Goal: Transaction & Acquisition: Purchase product/service

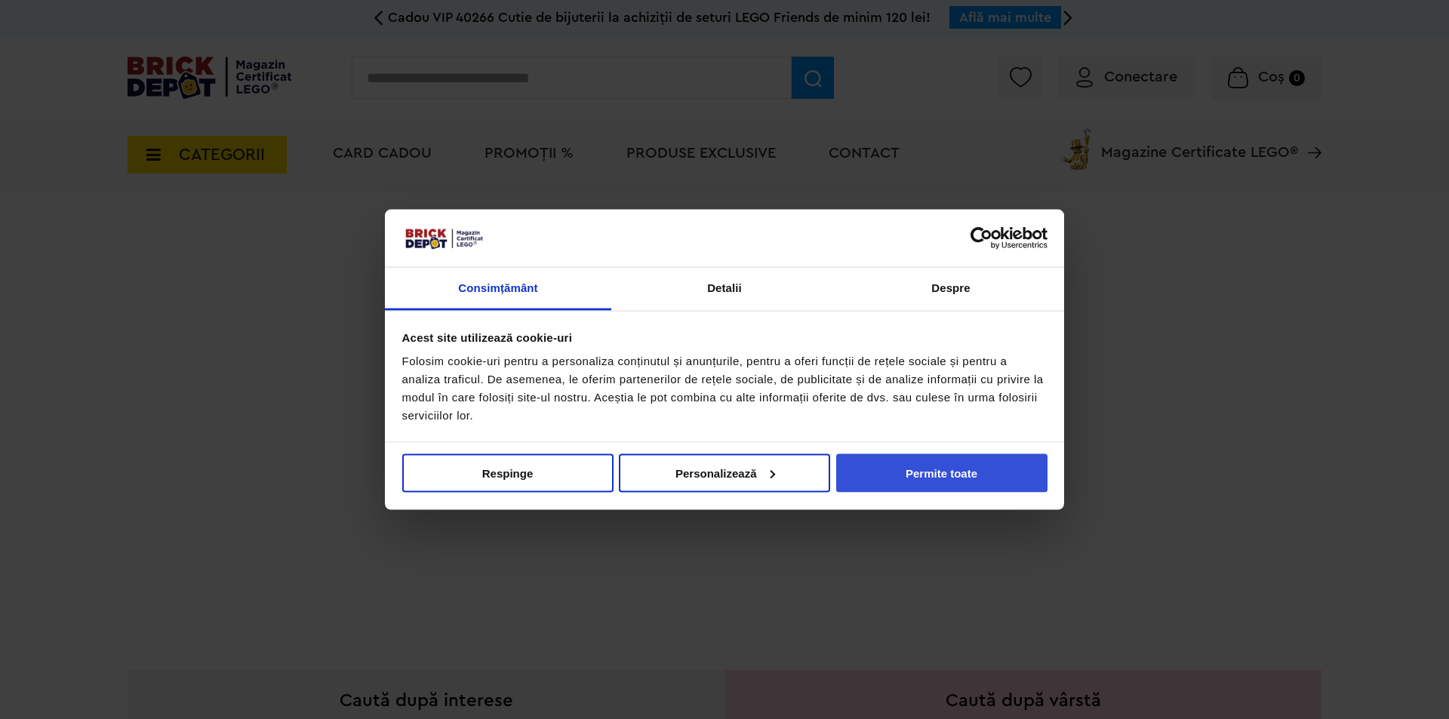
click at [1007, 472] on button "Permite toate" at bounding box center [941, 473] width 211 height 38
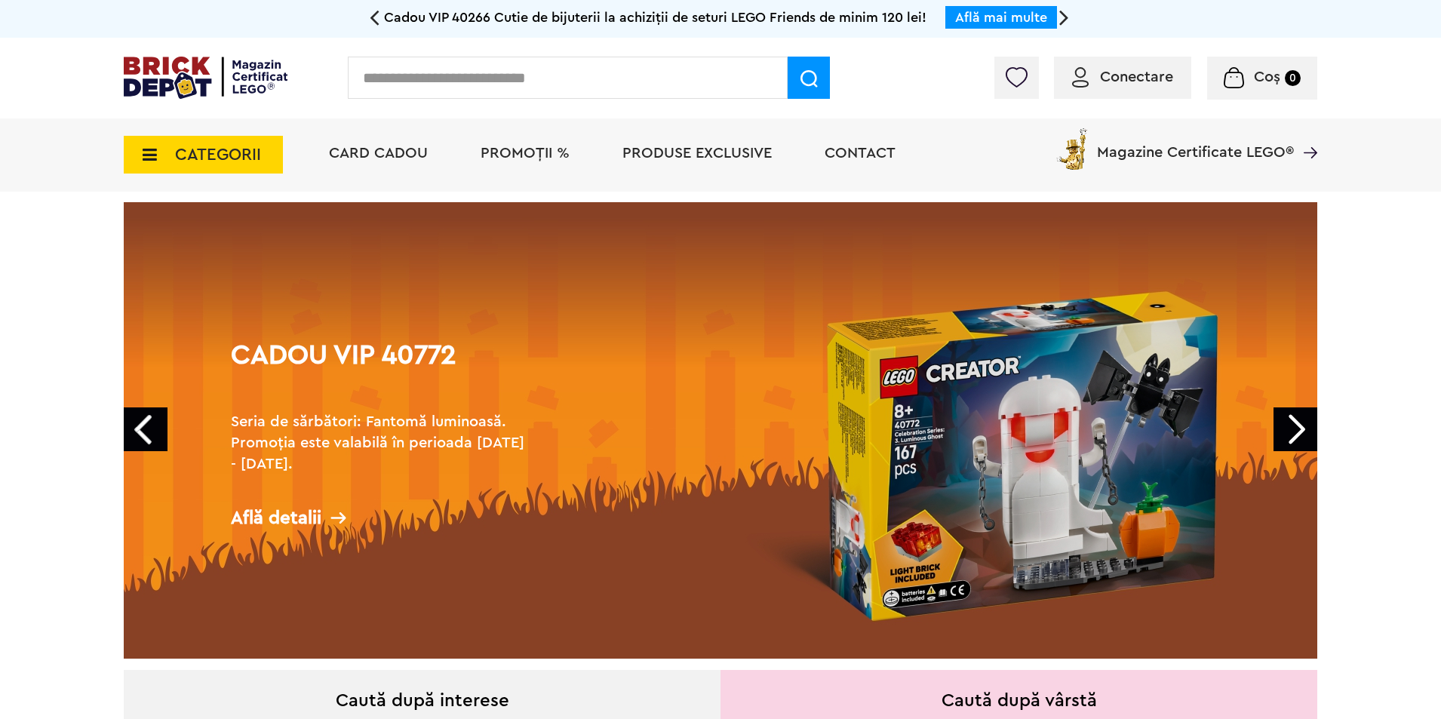
click at [552, 158] on span "PROMOȚII %" at bounding box center [525, 153] width 89 height 15
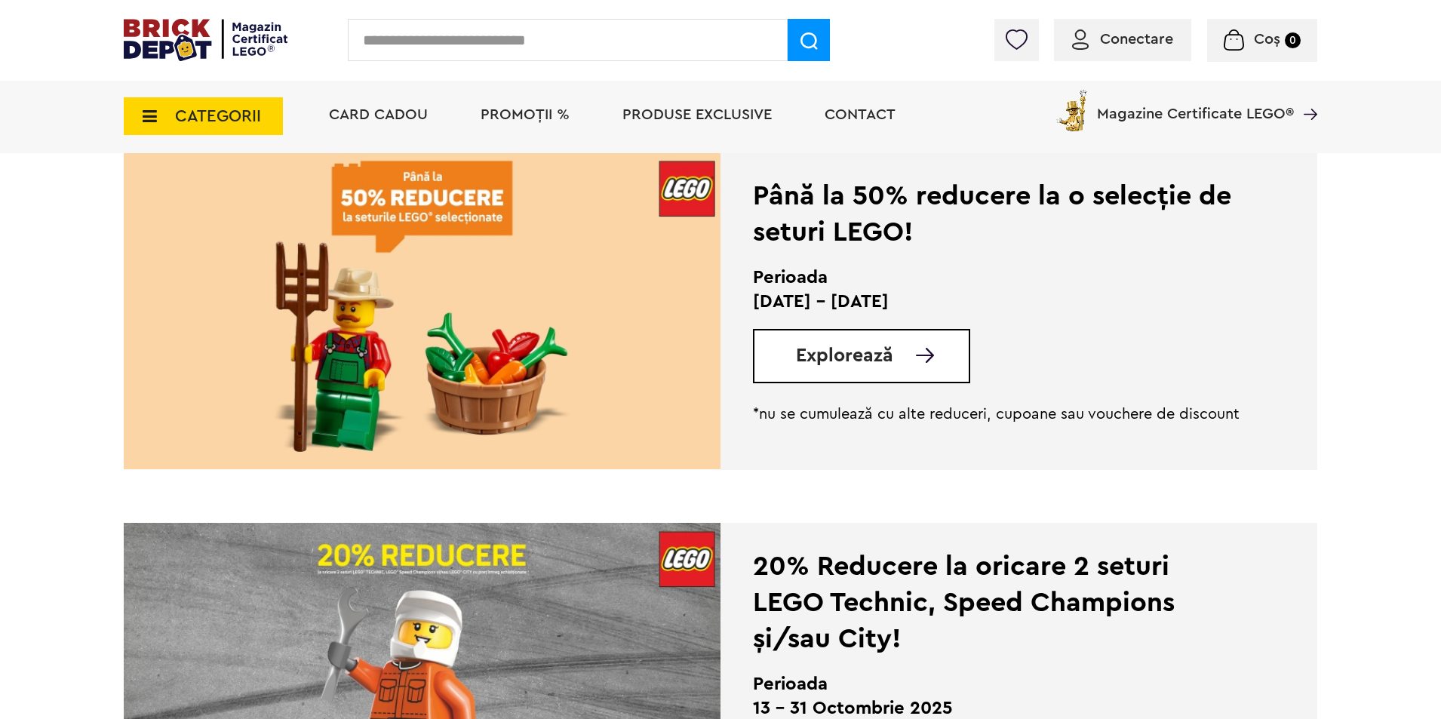
scroll to position [377, 0]
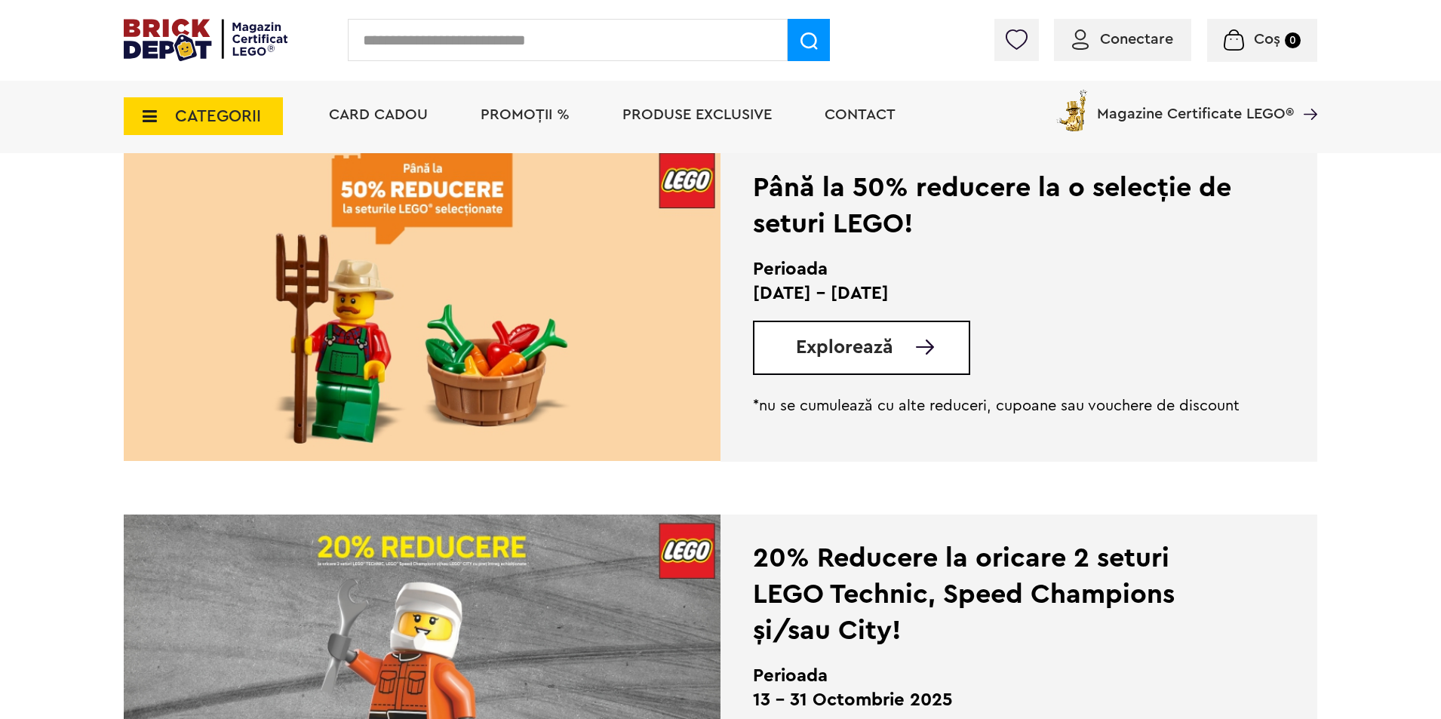
click at [848, 351] on span "Explorează" at bounding box center [844, 347] width 97 height 19
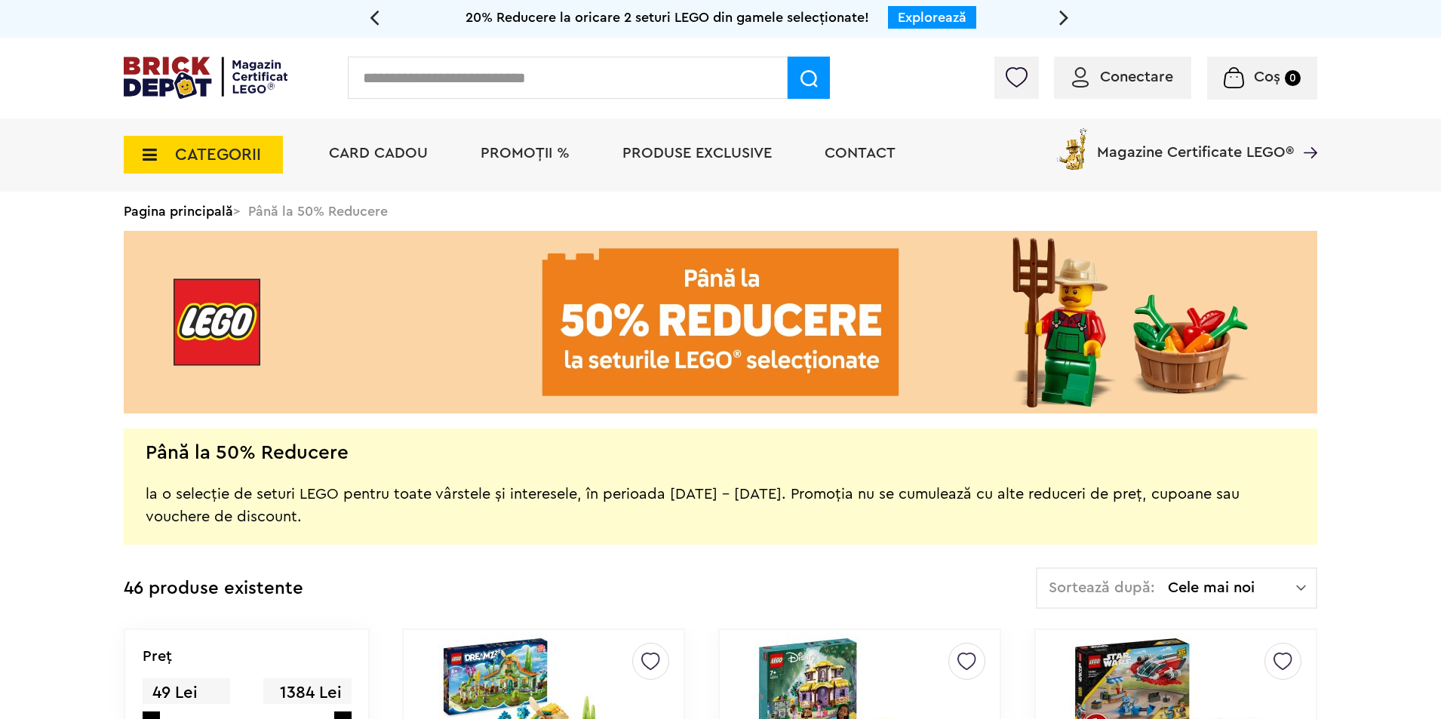
click at [197, 88] on img at bounding box center [206, 78] width 164 height 42
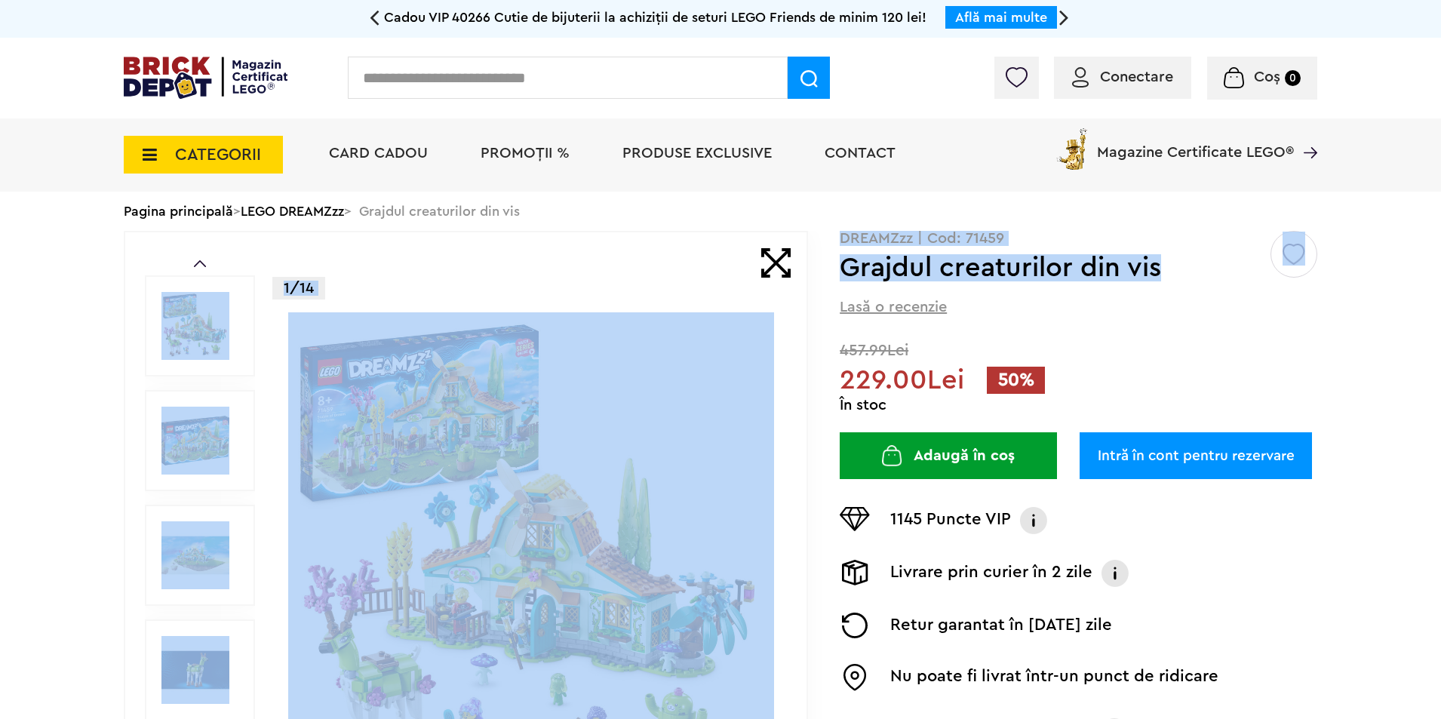
drag, startPoint x: 1162, startPoint y: 272, endPoint x: 834, endPoint y: 270, distance: 328.3
click at [834, 270] on div "Prev Next 1/14 Creează o listă nouă DREAMZzz | Cod: 71459 Grajdul creaturilor d…" at bounding box center [721, 556] width 1194 height 650
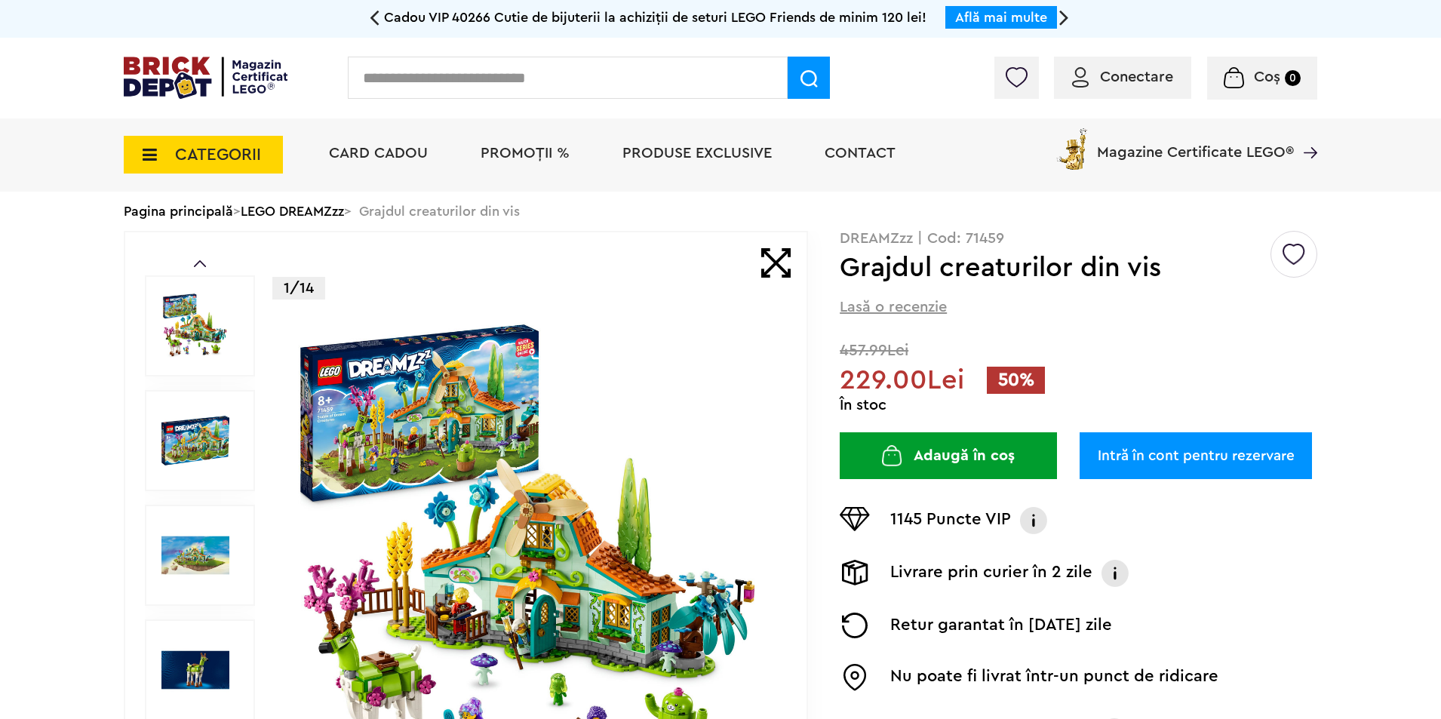
drag, startPoint x: 1082, startPoint y: 294, endPoint x: 1107, endPoint y: 284, distance: 27.1
click at [1084, 294] on div "Creează o listă nouă DREAMZzz | Cod: 71459 Grajdul creaturilor din vis Lasă o r…" at bounding box center [1079, 500] width 478 height 538
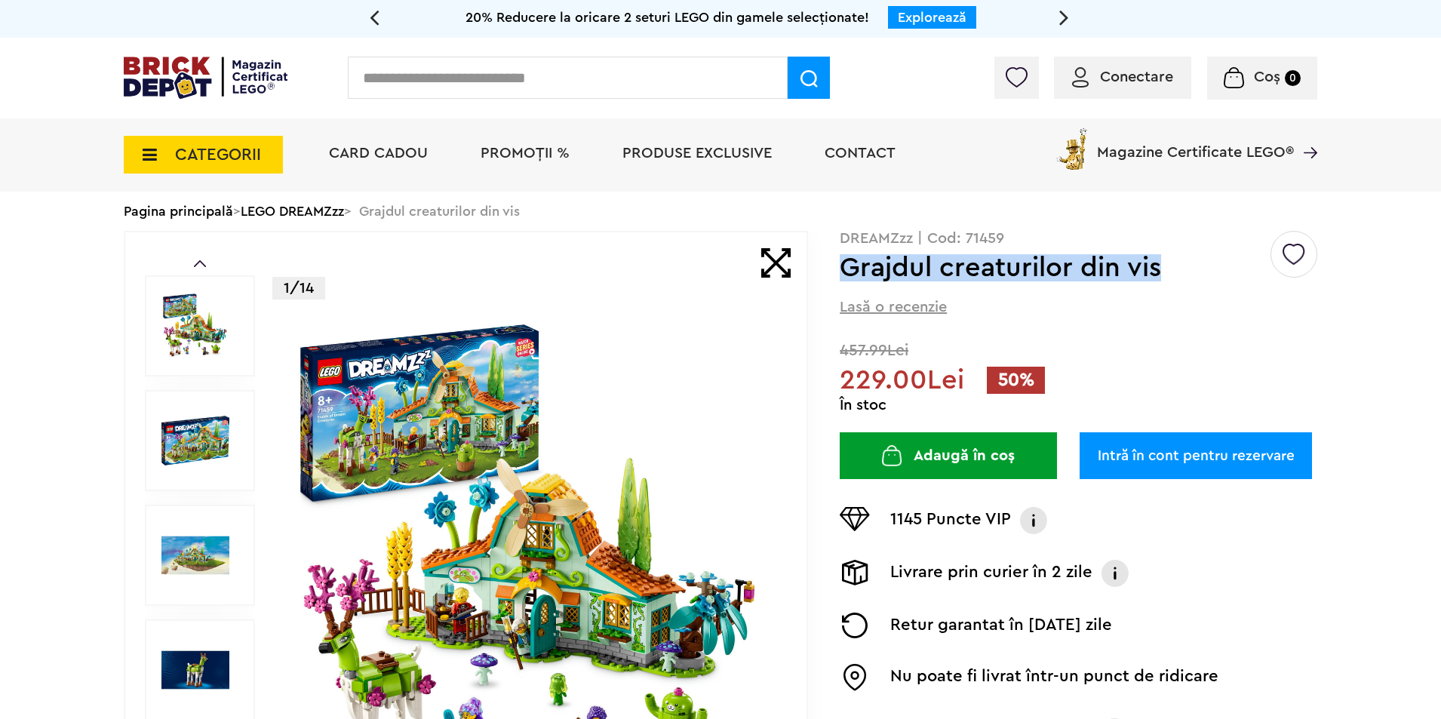
drag, startPoint x: 1163, startPoint y: 269, endPoint x: 844, endPoint y: 269, distance: 319.2
click at [844, 269] on h1 "Grajdul creaturilor din vis" at bounding box center [1054, 267] width 429 height 27
copy h1 "Grajdul creaturilor din vis"
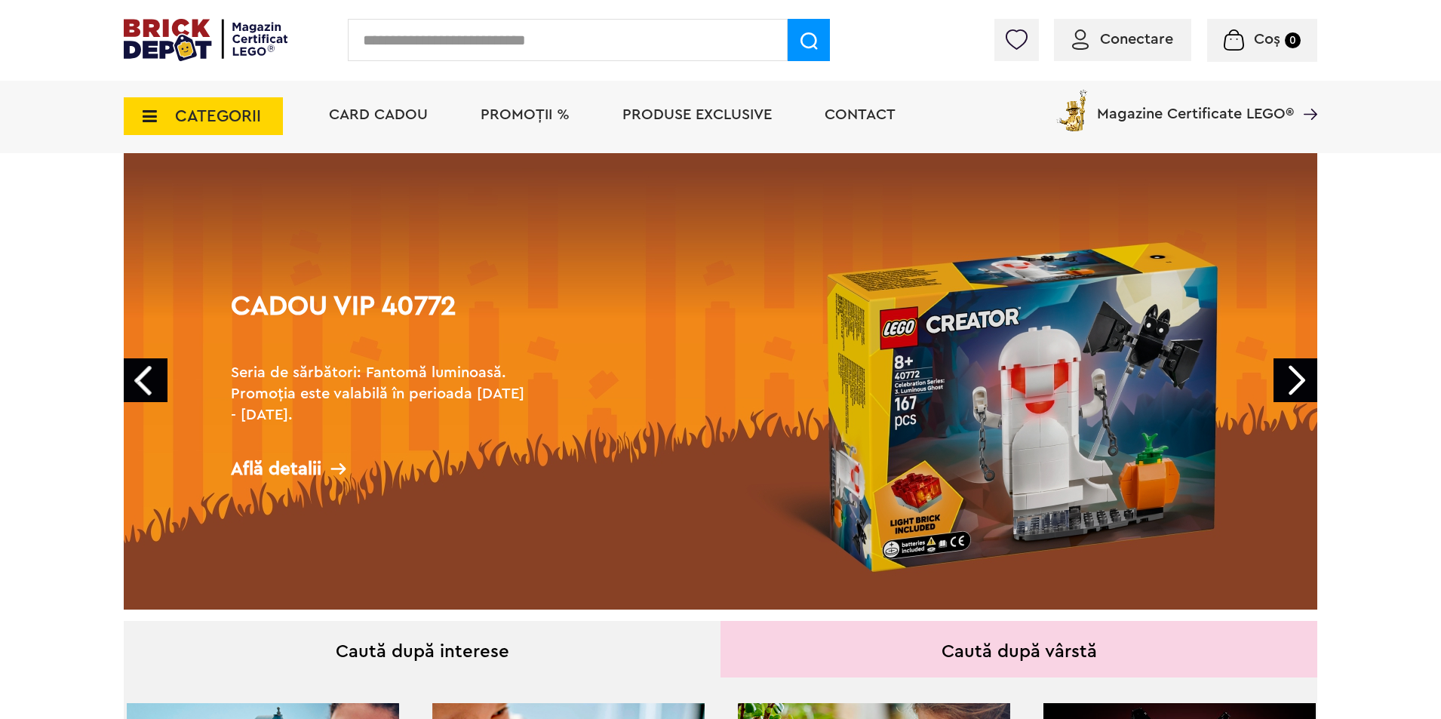
scroll to position [75, 0]
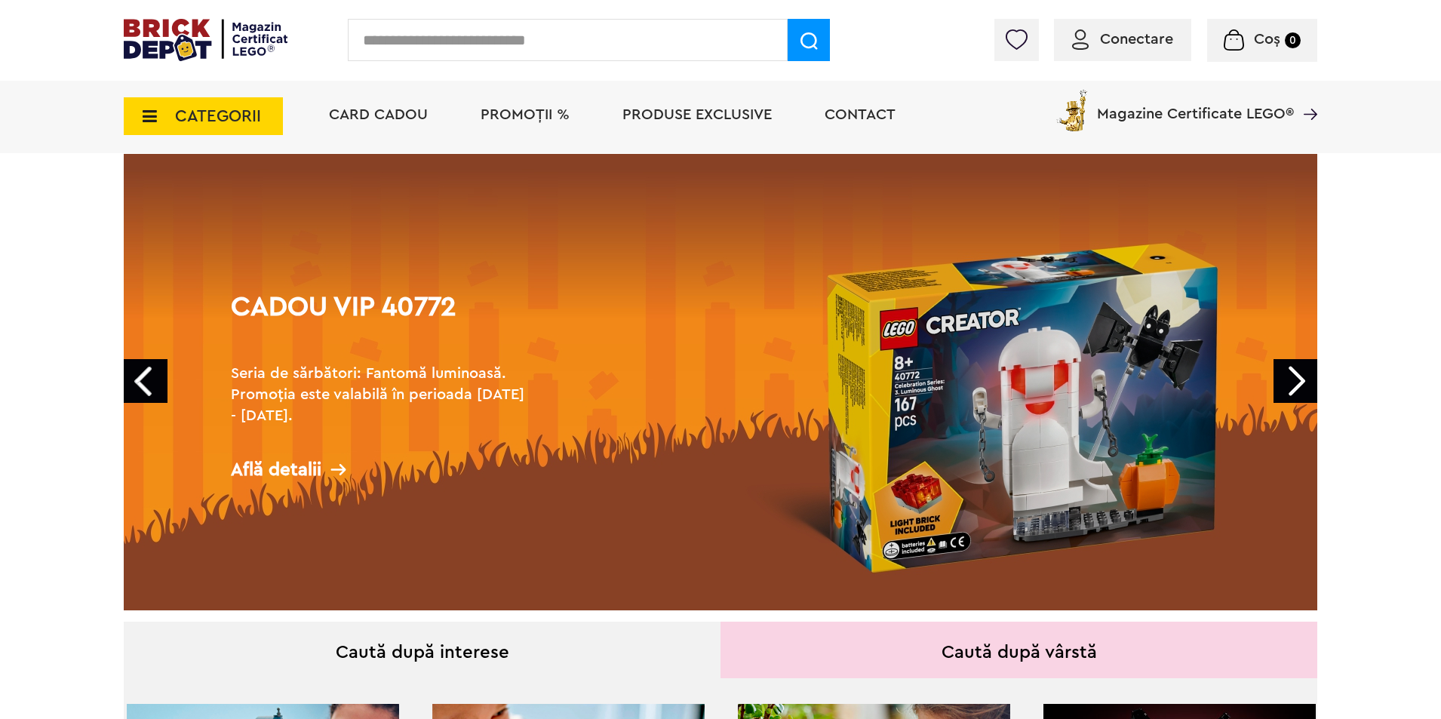
click at [488, 384] on h2 "Seria de sărbători: Fantomă luminoasă. Promoția este valabilă în perioada 28.09…" at bounding box center [382, 394] width 302 height 63
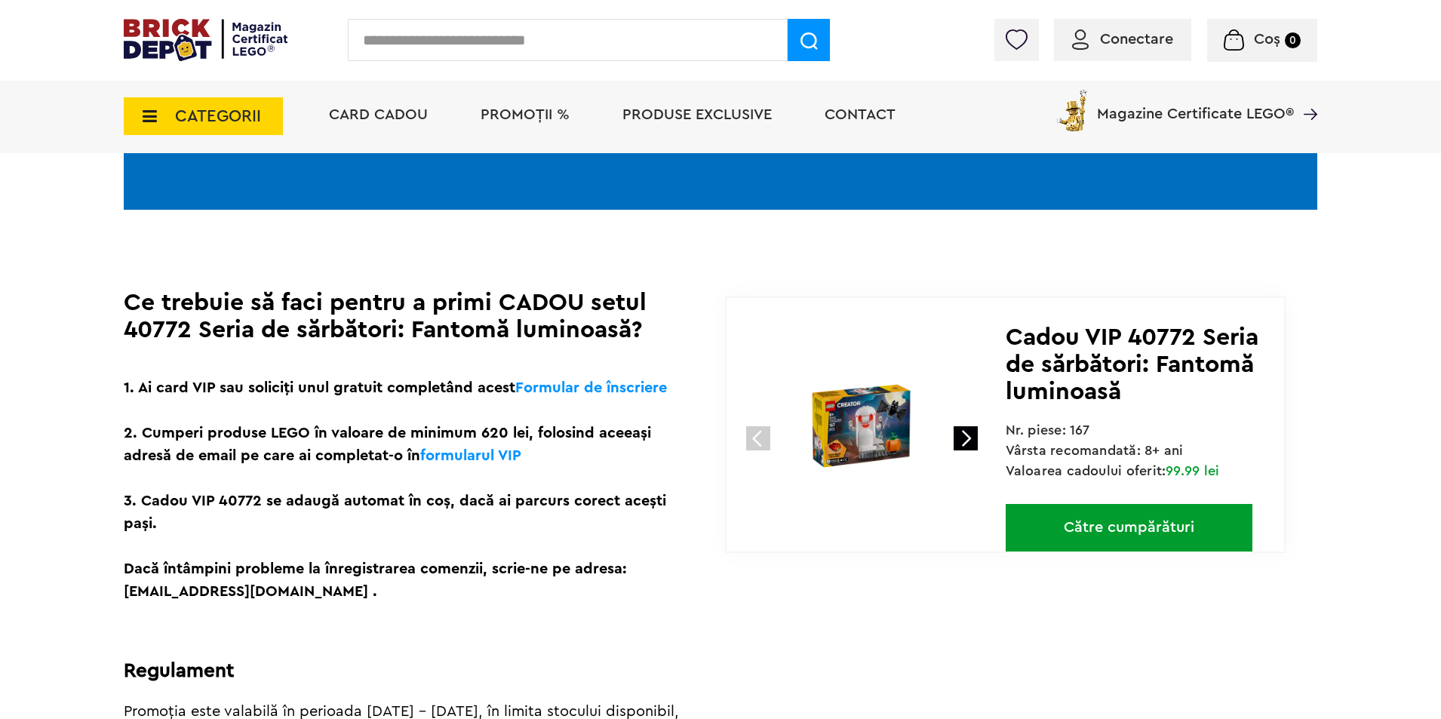
scroll to position [226, 0]
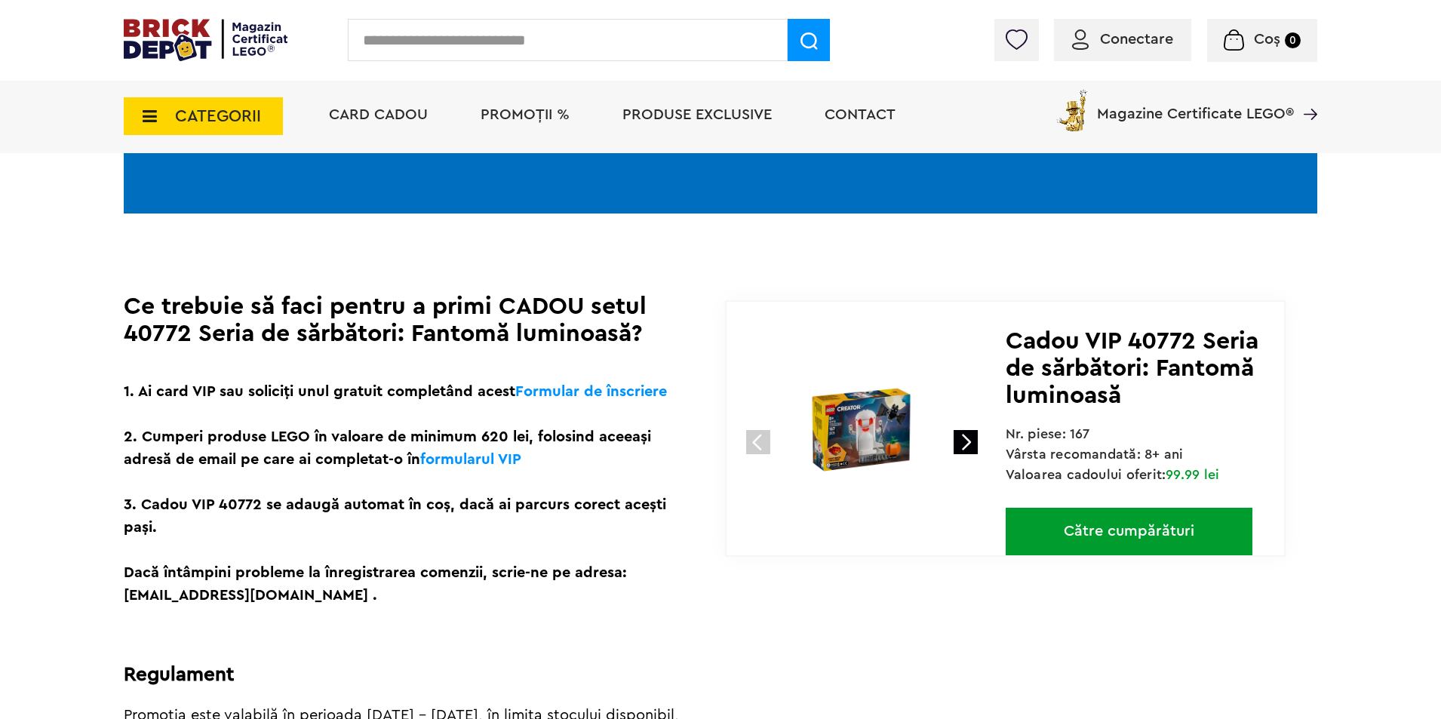
click at [503, 117] on span "PROMOȚII %" at bounding box center [525, 114] width 89 height 15
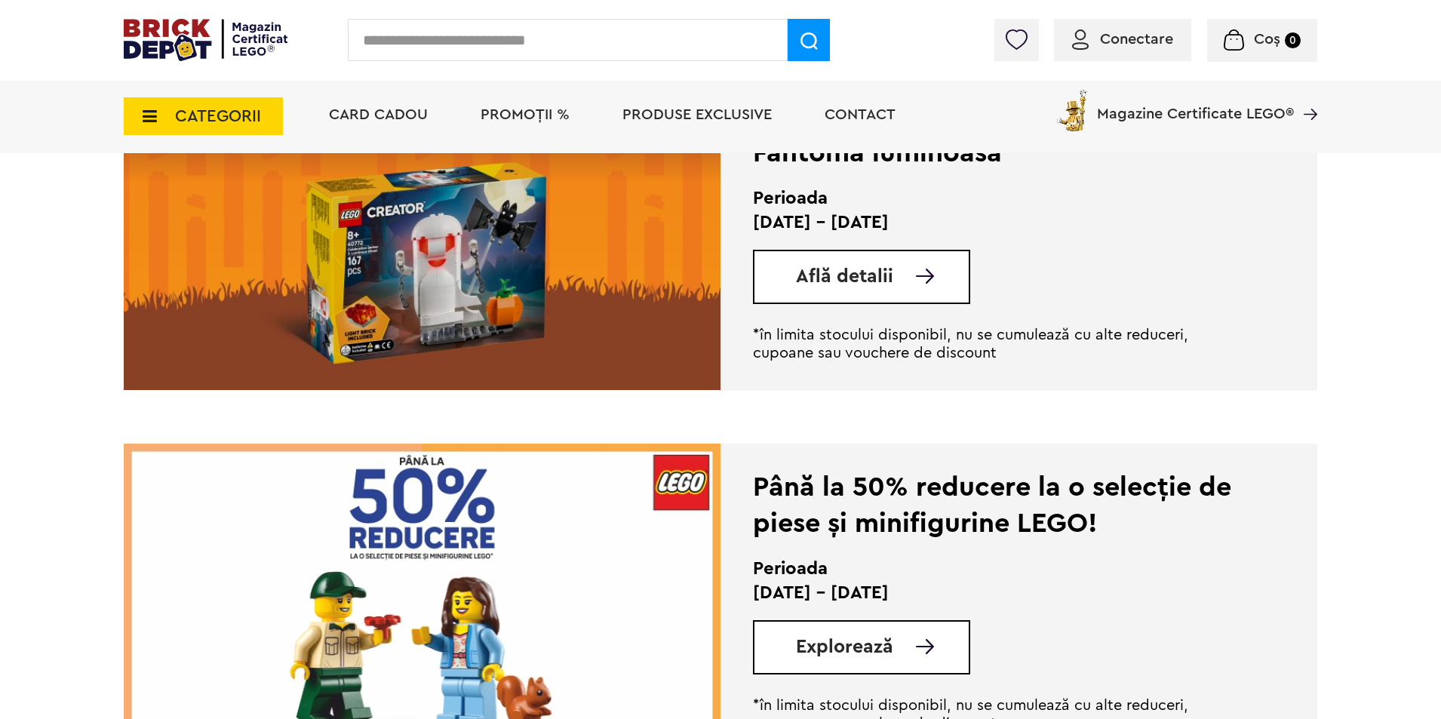
scroll to position [2339, 0]
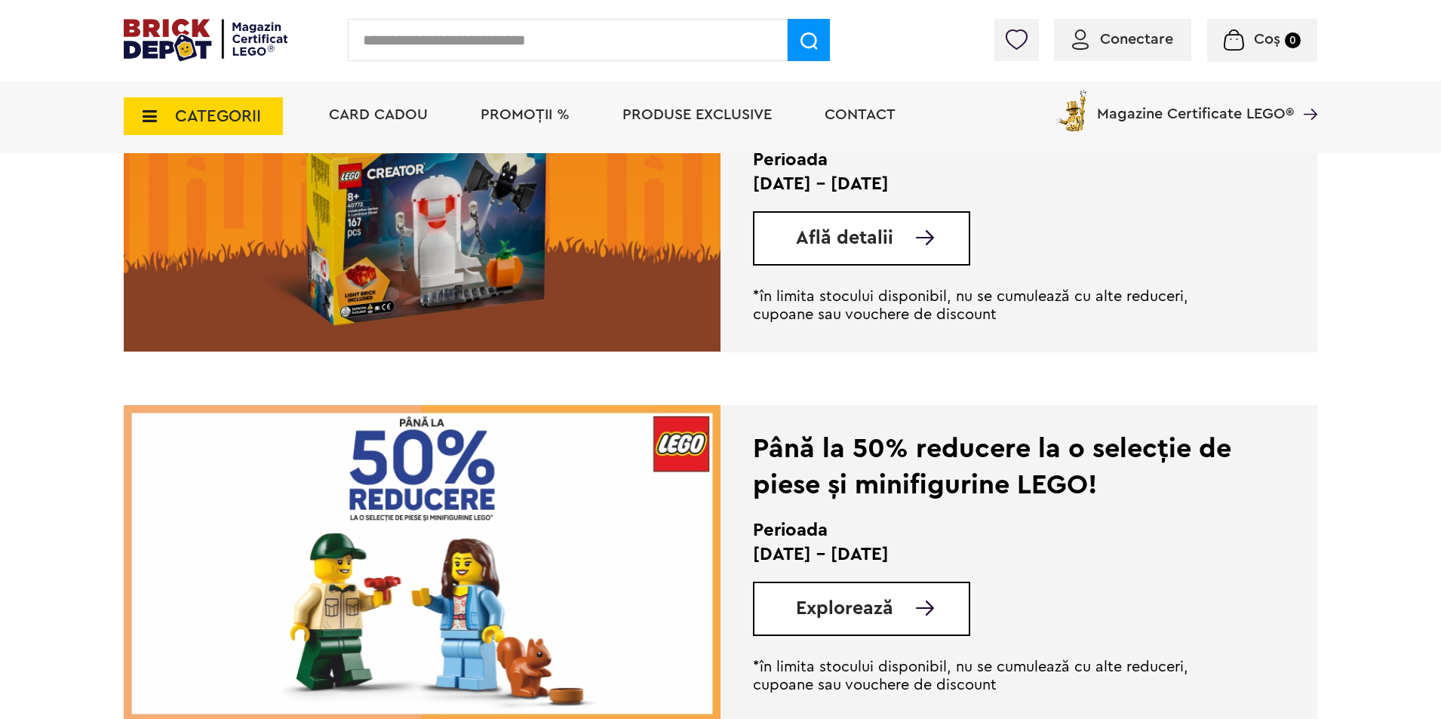
click at [815, 260] on div "Află detalii" at bounding box center [861, 238] width 217 height 54
click at [819, 244] on span "Află detalii" at bounding box center [844, 238] width 97 height 19
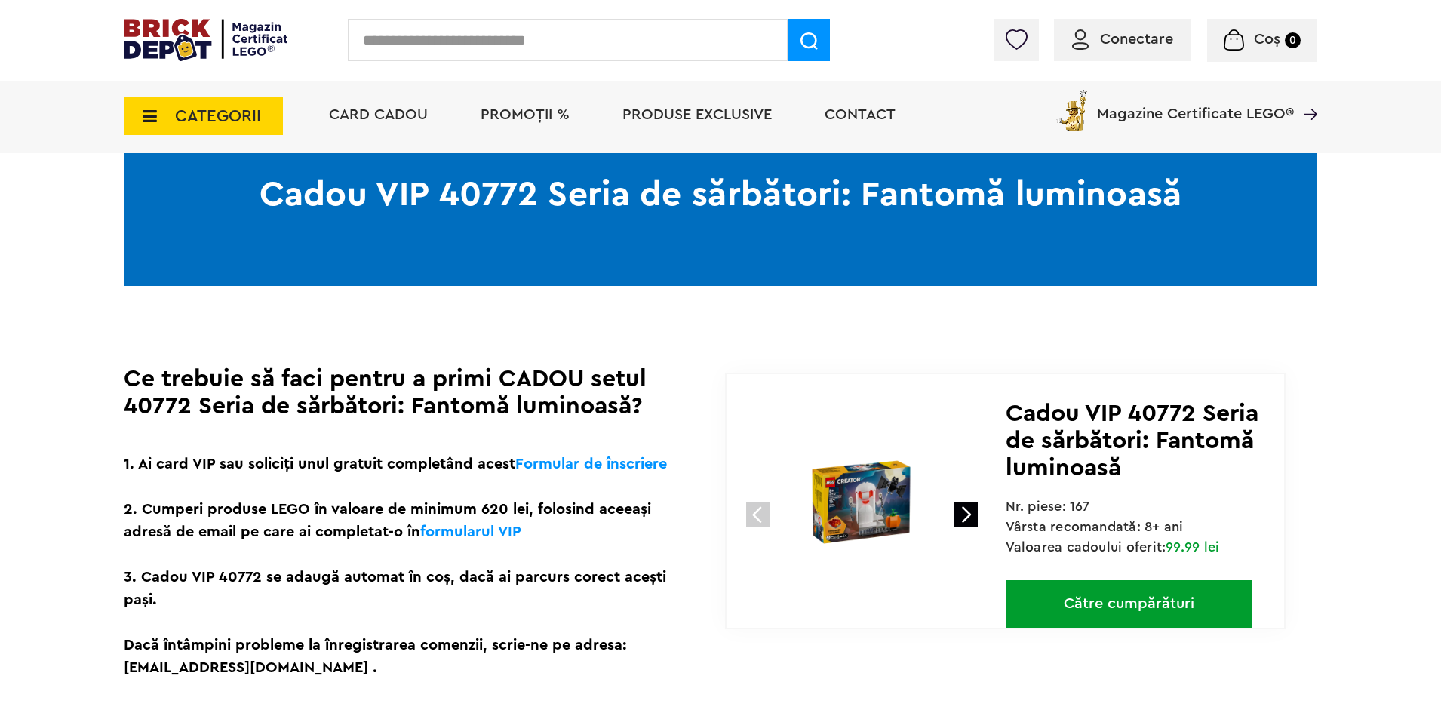
scroll to position [226, 0]
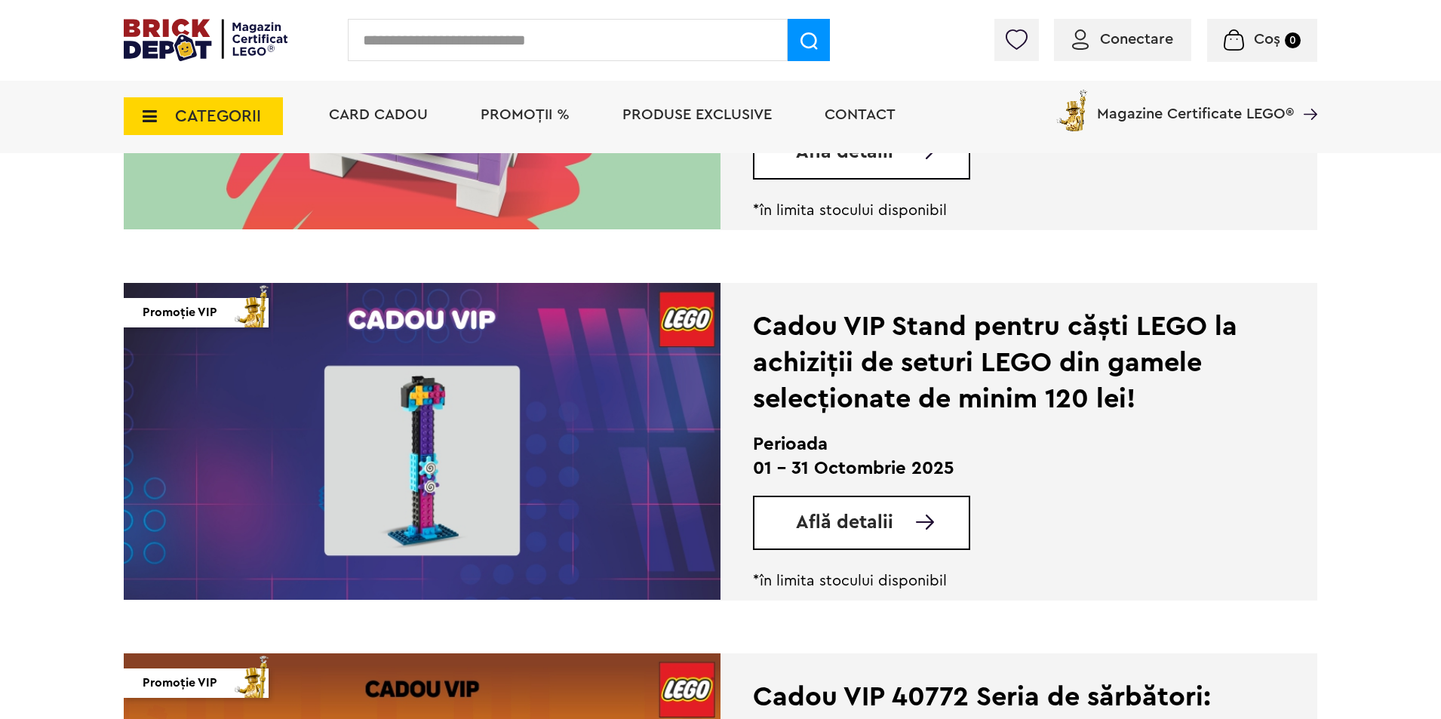
scroll to position [1585, 0]
